Goal: Register for event/course

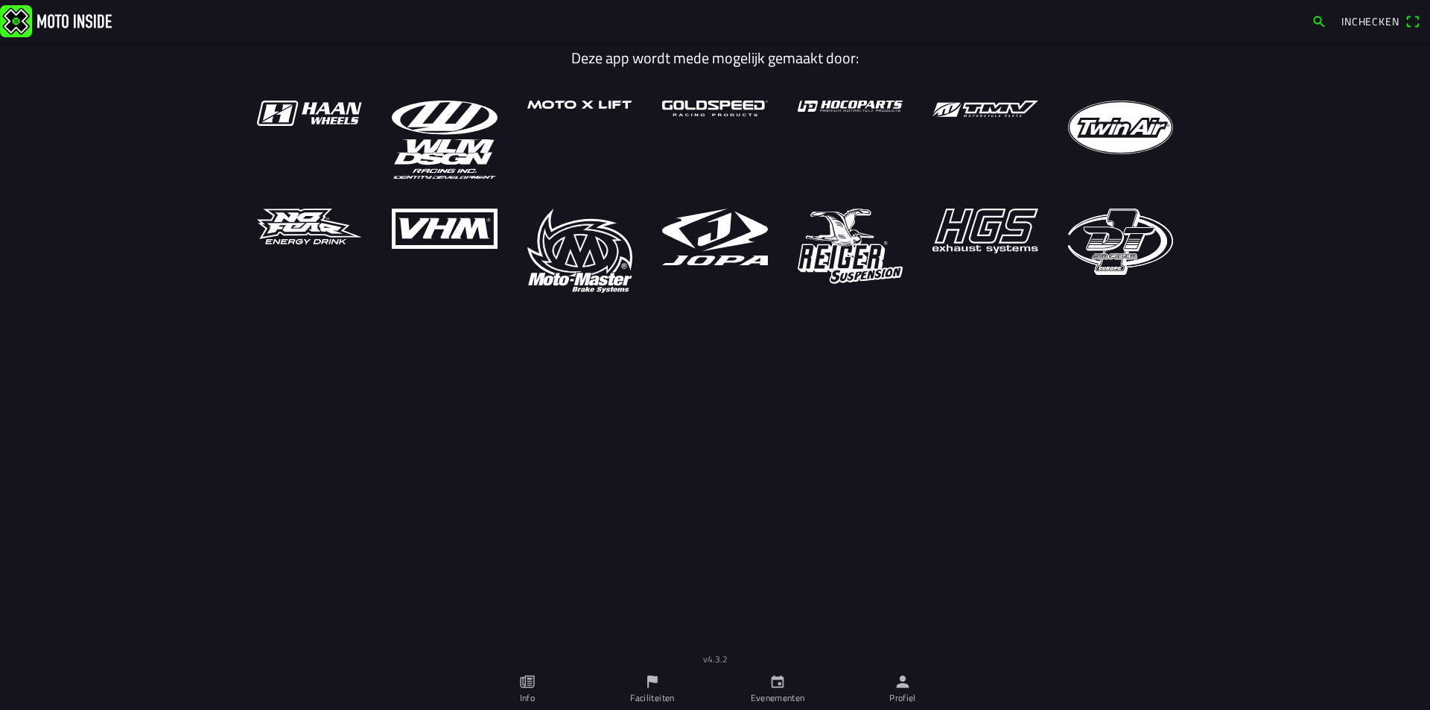
click at [777, 684] on link "Evenementen" at bounding box center [777, 689] width 125 height 42
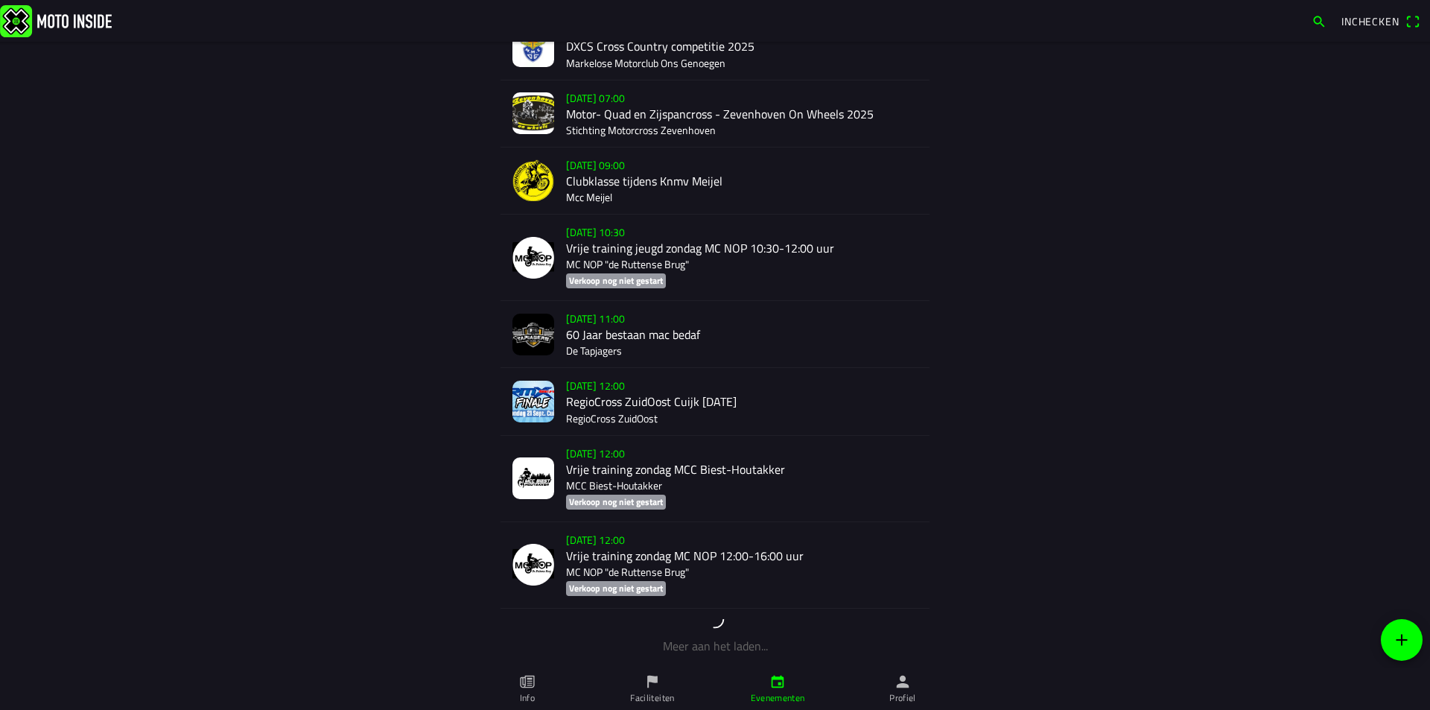
scroll to position [2583, 0]
click at [605, 375] on div "[DATE] 12:00 RegioCross ZuidOost Cuijk [DATE] RegioCross ZuidOost" at bounding box center [742, 400] width 352 height 66
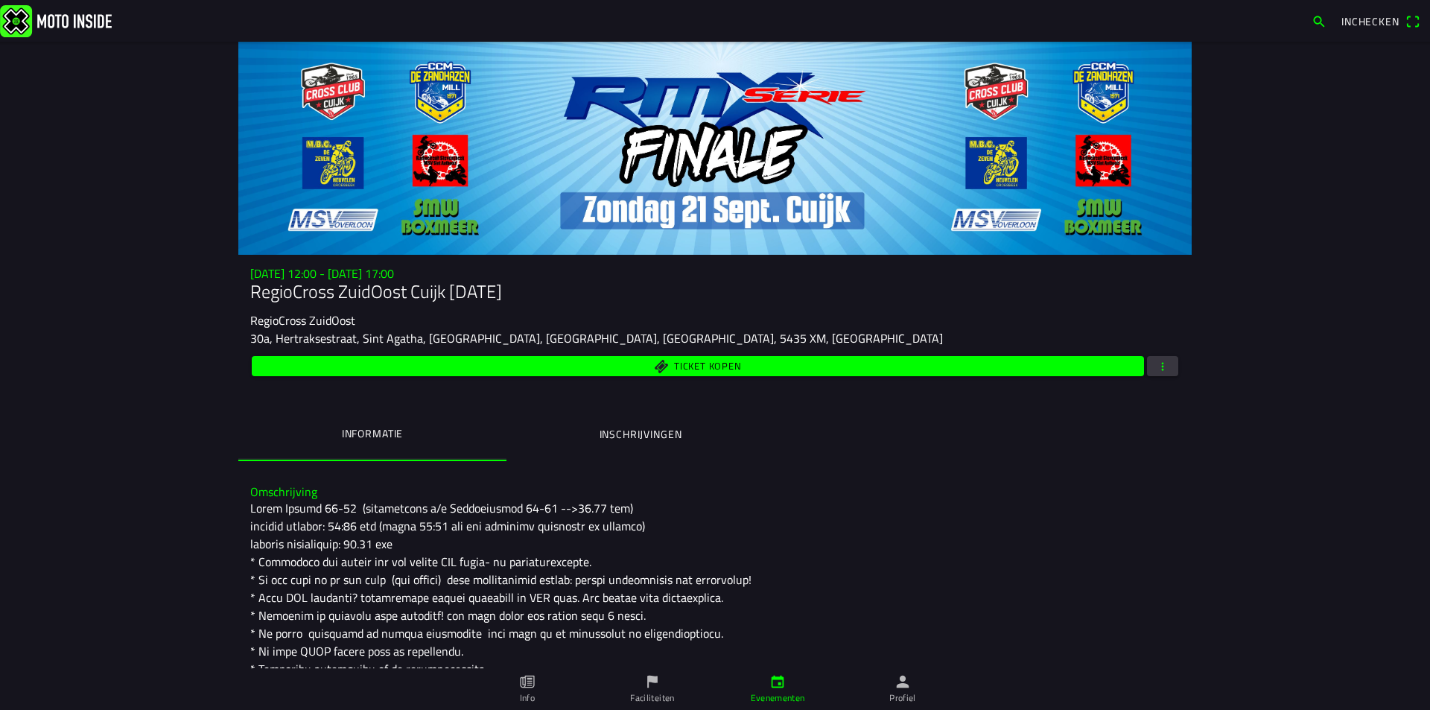
click at [619, 434] on ion-label "Inschrijvingen" at bounding box center [641, 434] width 83 height 16
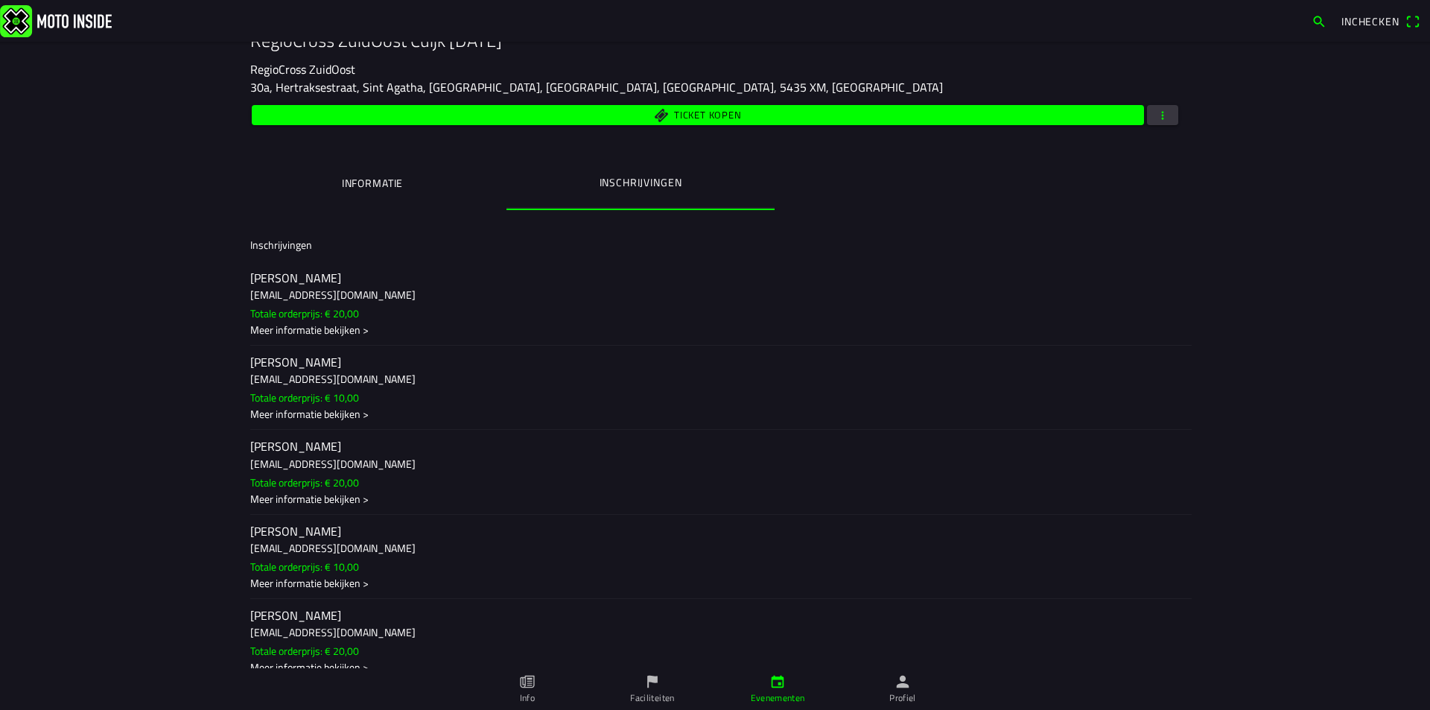
scroll to position [272, 0]
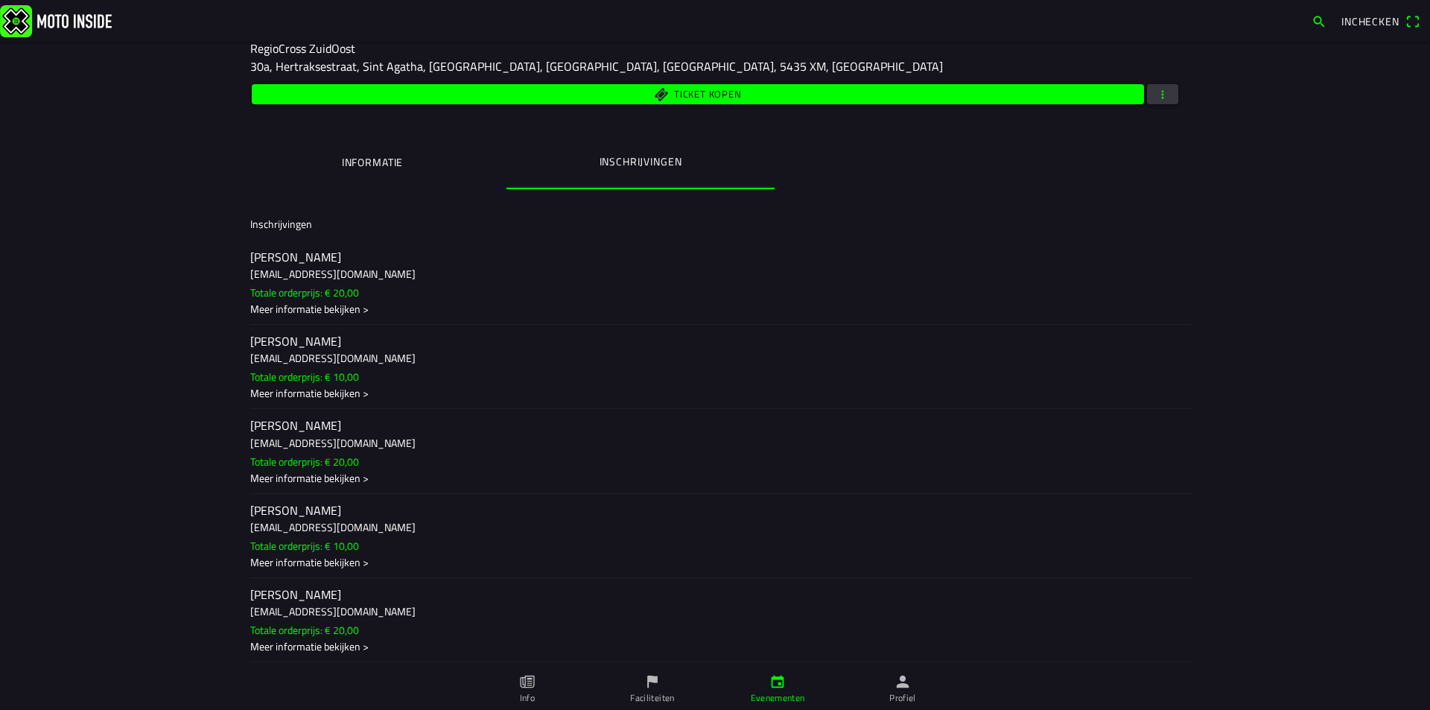
click at [340, 477] on div "Meer informatie bekijken >" at bounding box center [715, 478] width 930 height 16
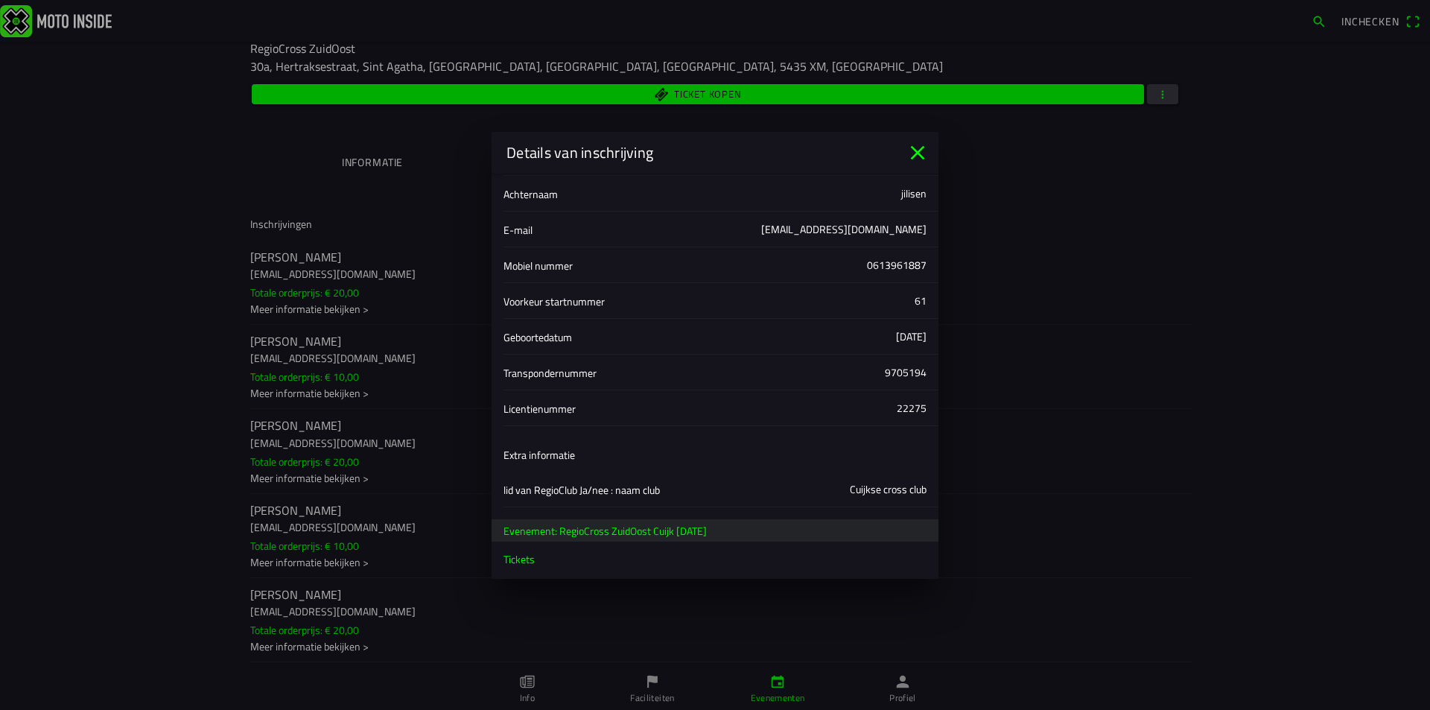
scroll to position [112, 0]
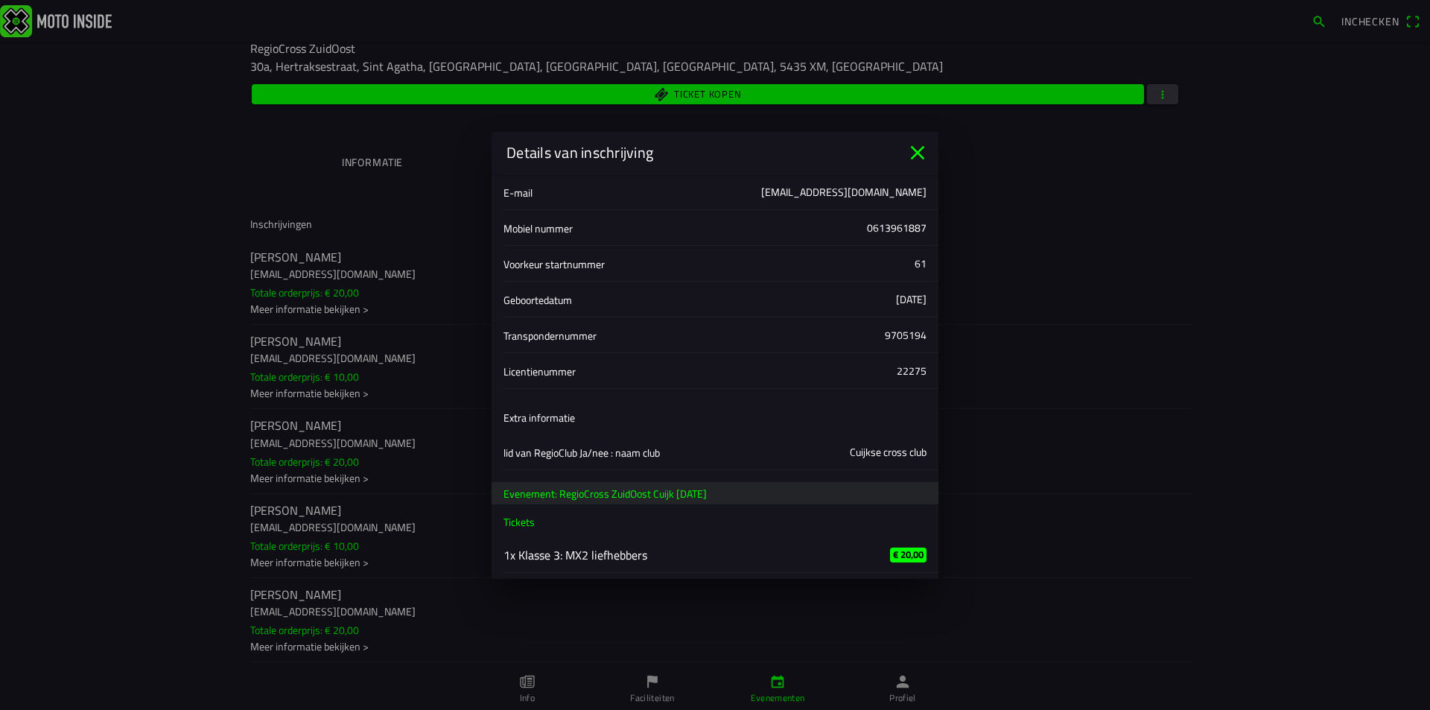
click at [920, 148] on icon "close" at bounding box center [918, 153] width 24 height 24
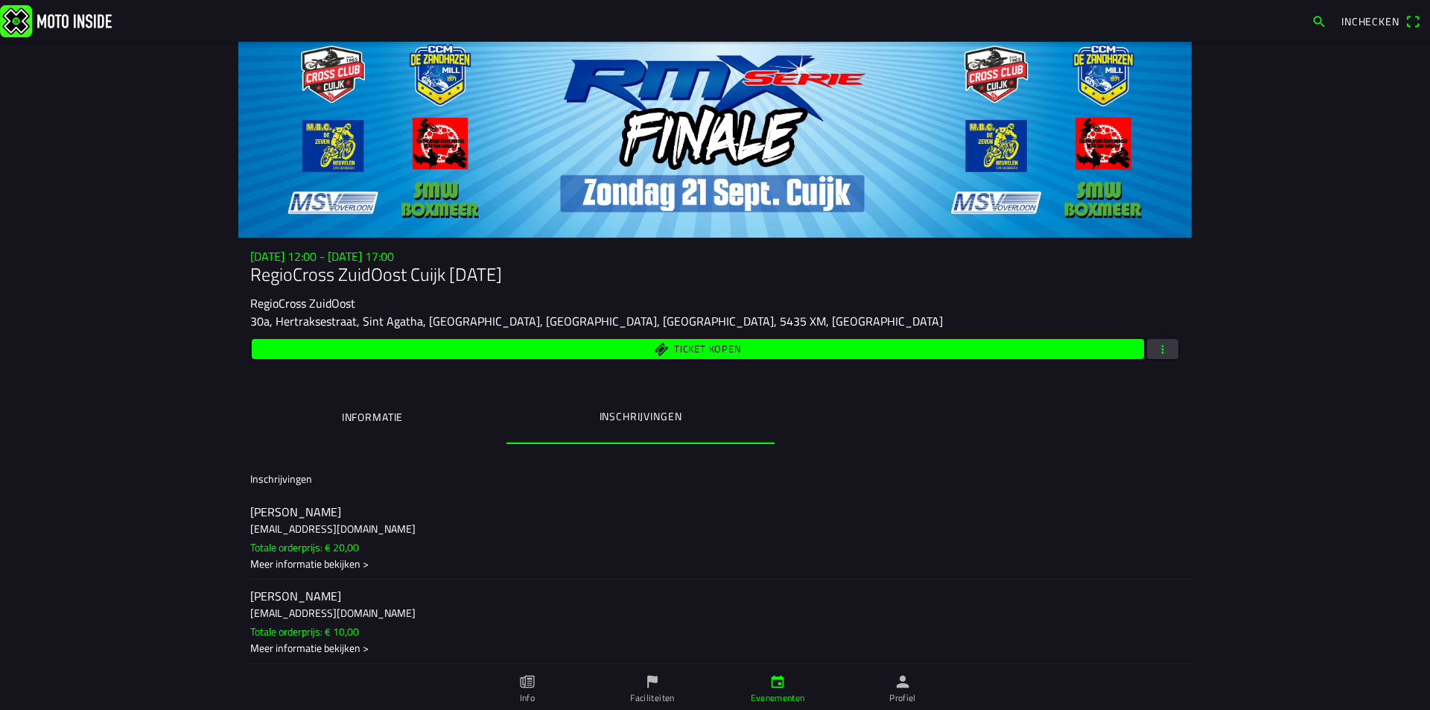
scroll to position [0, 0]
